Goal: Navigation & Orientation: Go to known website

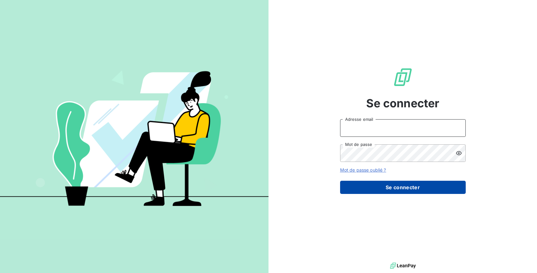
type input "[EMAIL_ADDRESS][DOMAIN_NAME]"
click at [403, 184] on button "Se connecter" at bounding box center [403, 187] width 126 height 13
